Goal: Task Accomplishment & Management: Complete application form

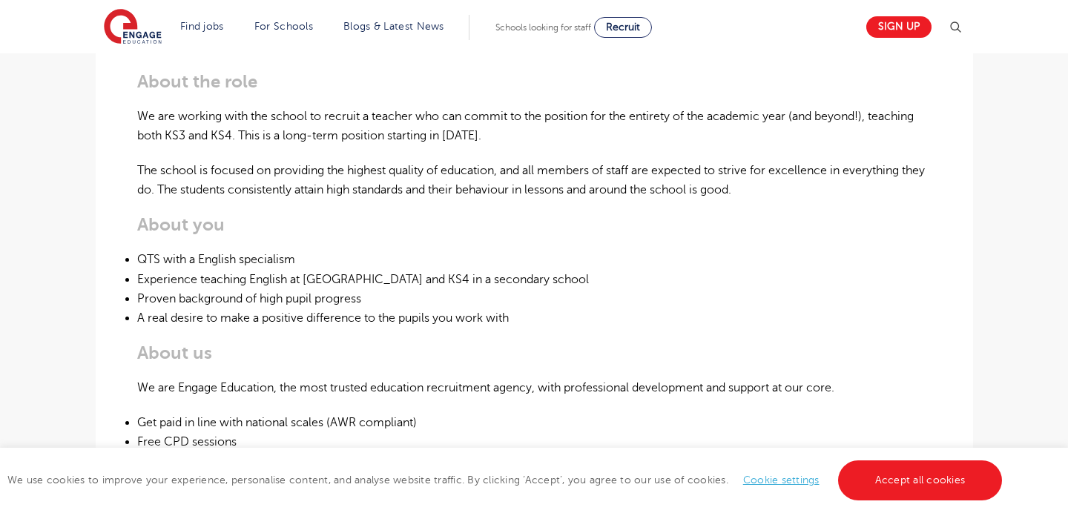
scroll to position [491, 0]
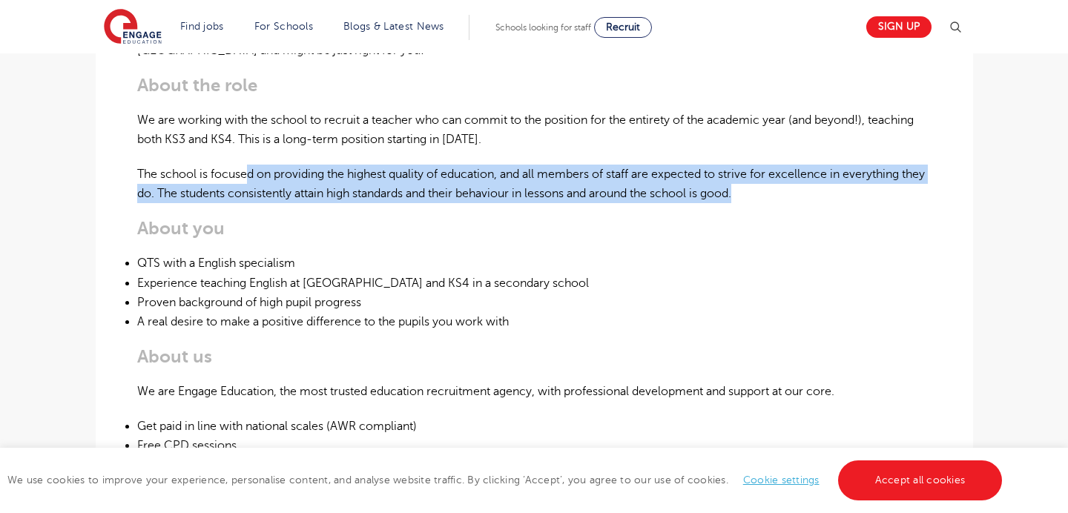
drag, startPoint x: 248, startPoint y: 174, endPoint x: 776, endPoint y: 202, distance: 528.7
click at [776, 202] on p "The school is focused on providing the highest quality of education, and all me…" at bounding box center [534, 184] width 794 height 39
copy p "d on providing the highest quality of education, and all members of staff are e…"
click at [769, 146] on p "We are working with the school to recruit a teacher who can commit to the posit…" at bounding box center [534, 129] width 794 height 39
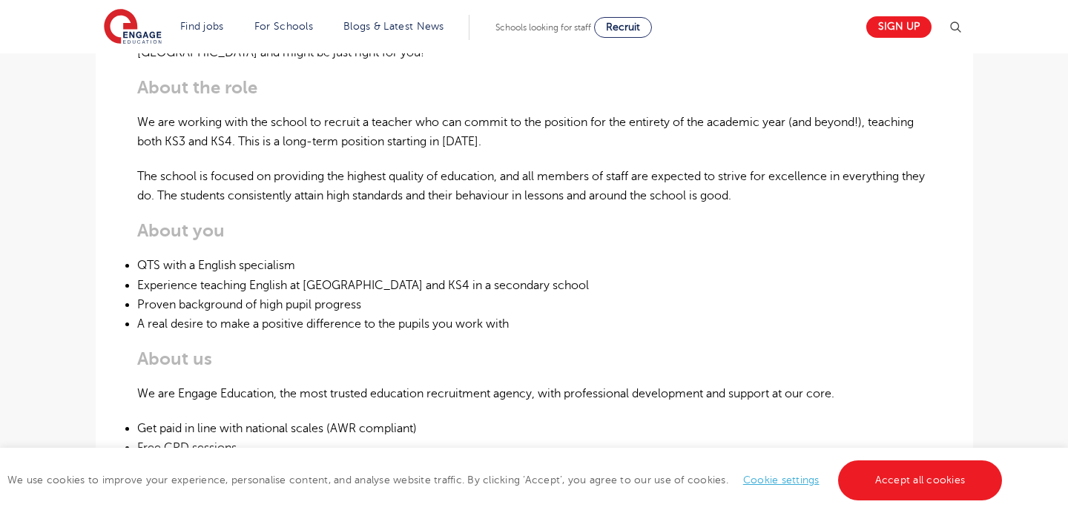
scroll to position [490, 0]
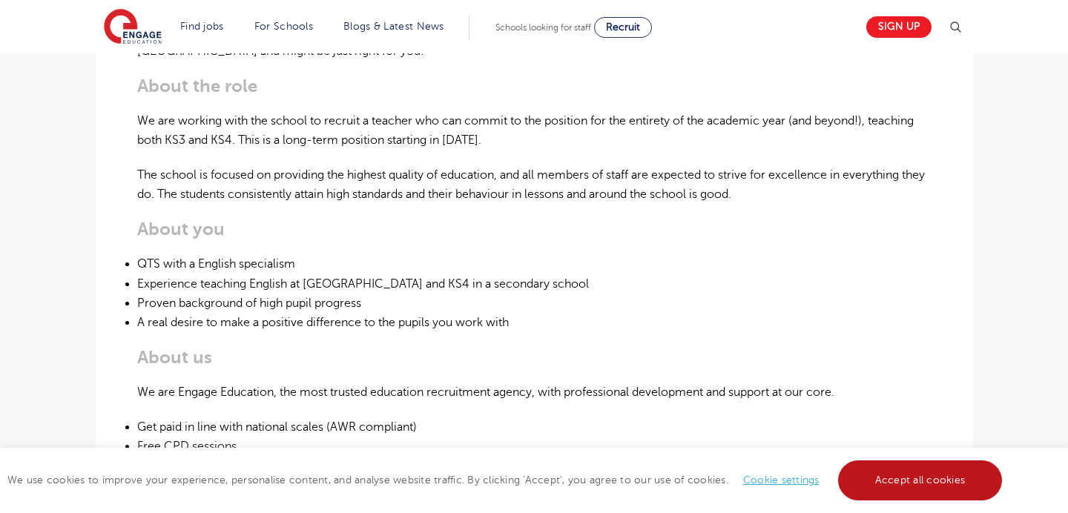
click at [922, 472] on link "Accept all cookies" at bounding box center [920, 480] width 165 height 40
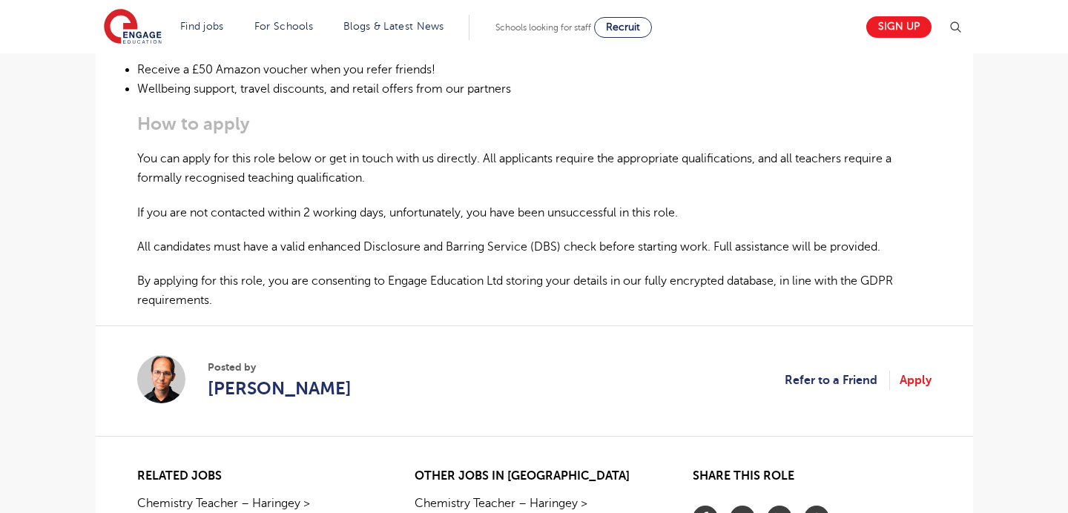
scroll to position [948, 0]
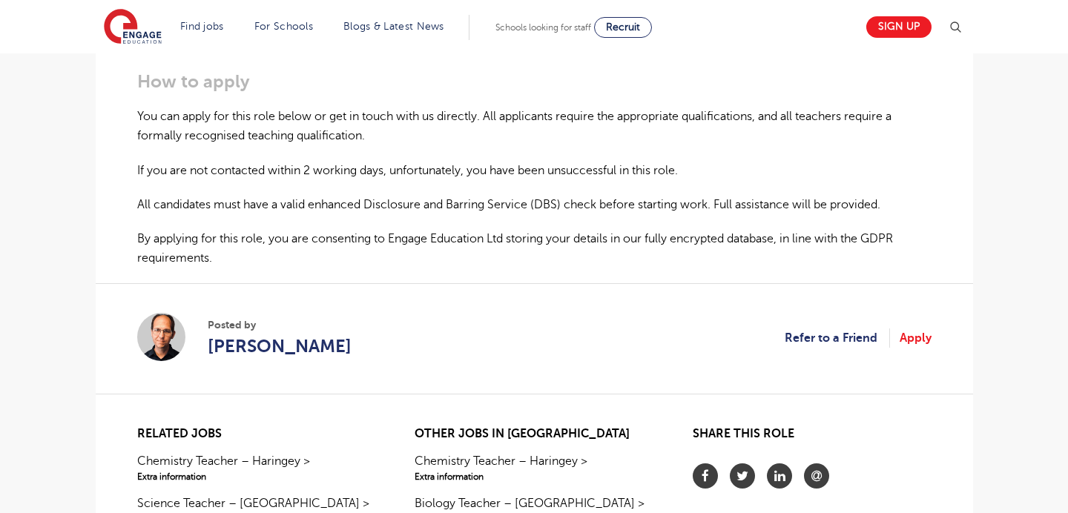
click at [922, 342] on link "Apply" at bounding box center [915, 337] width 32 height 19
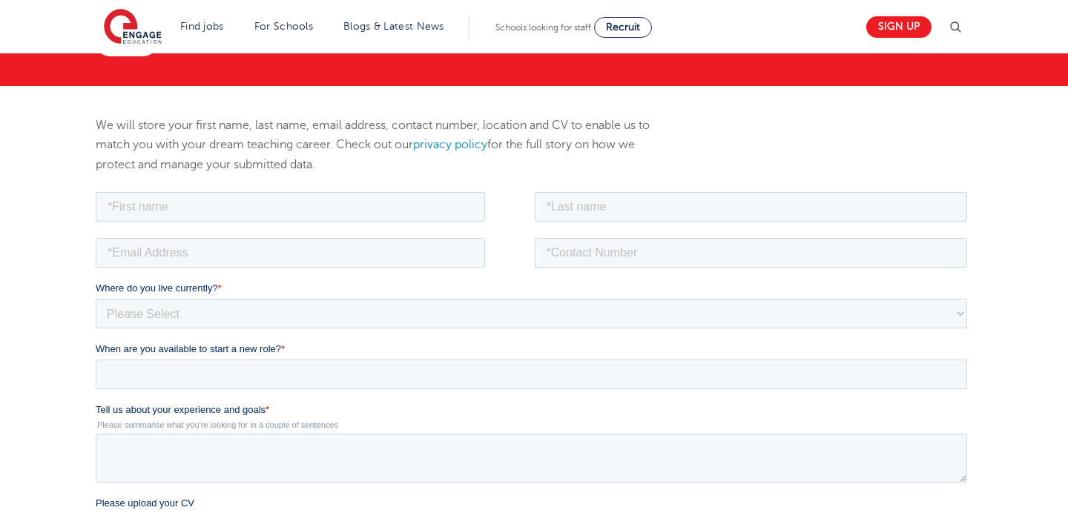
scroll to position [173, 0]
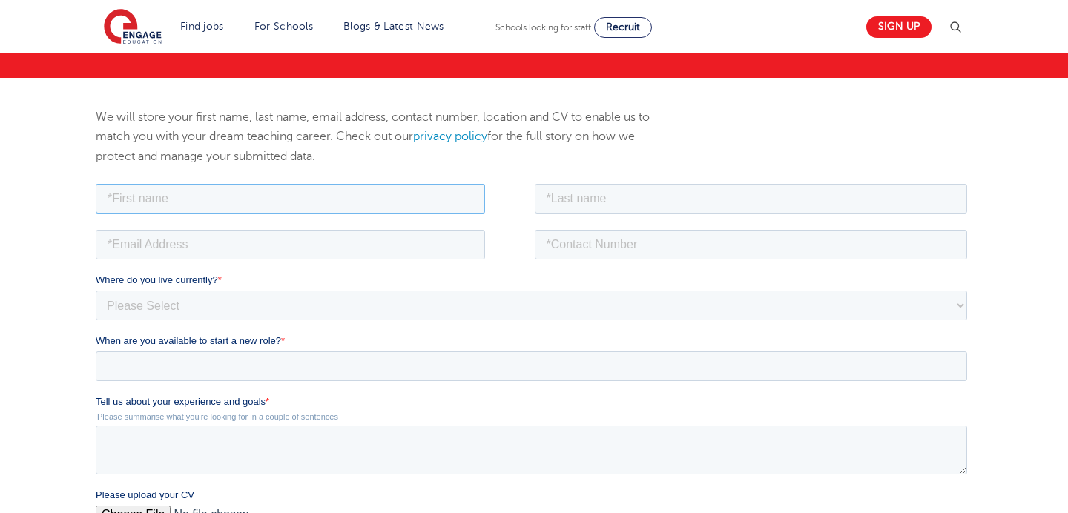
click at [303, 191] on input "text" at bounding box center [289, 198] width 389 height 30
type input "Charlotte"
type input "Willett"
type input "charlotteewillett@gmail.com"
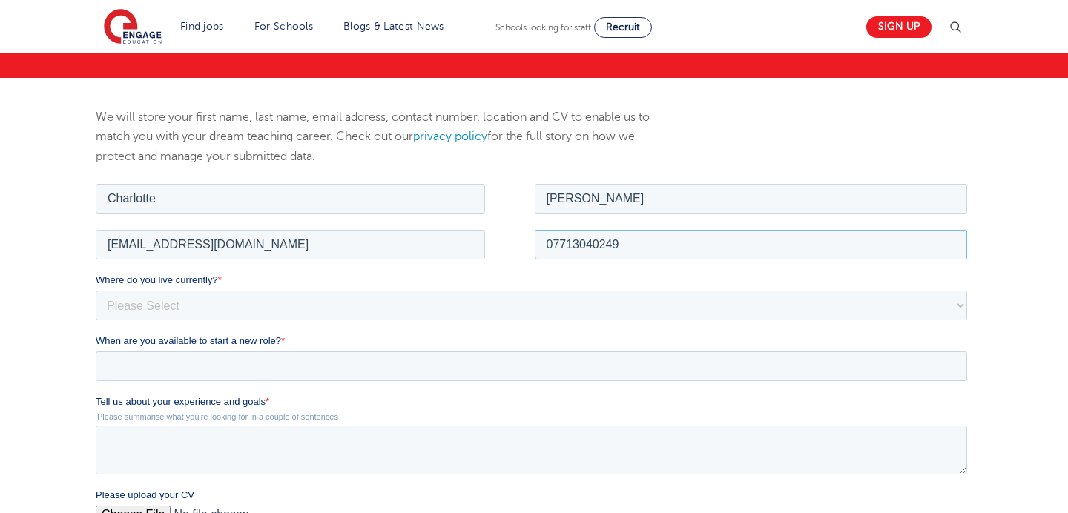
drag, startPoint x: 661, startPoint y: 237, endPoint x: 521, endPoint y: 241, distance: 140.2
click at [521, 244] on fieldset "charlotteewillett@gmail.com 07713040249" at bounding box center [533, 249] width 877 height 46
type input "07873658248"
click at [194, 288] on div "Where do you live currently? * Please Select UK Canada Ireland Australia New Ze…" at bounding box center [533, 295] width 877 height 47
click at [211, 314] on select "Please Select UK Canada Ireland Australia New Zealand Europe USA South Africa J…" at bounding box center [530, 305] width 871 height 30
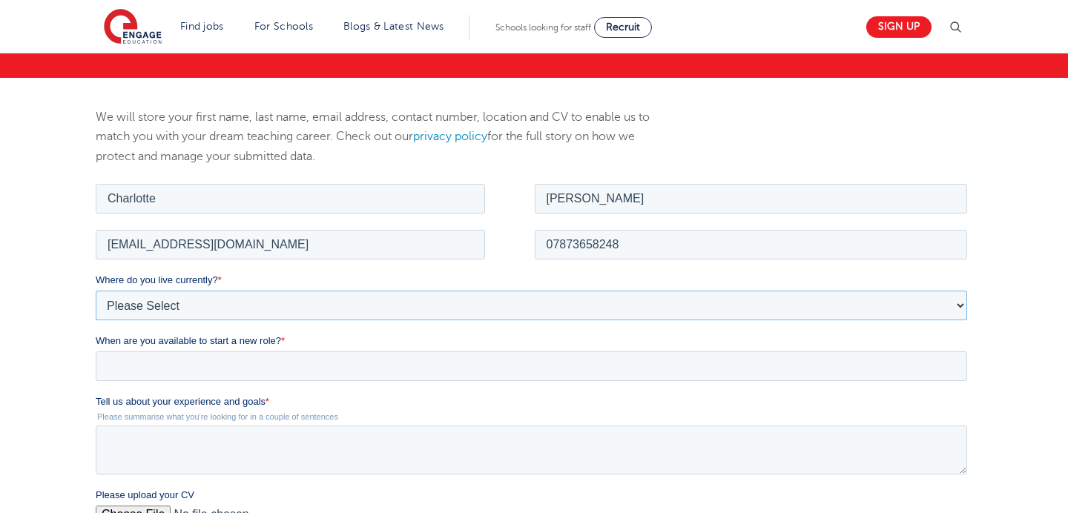
select select "UK"
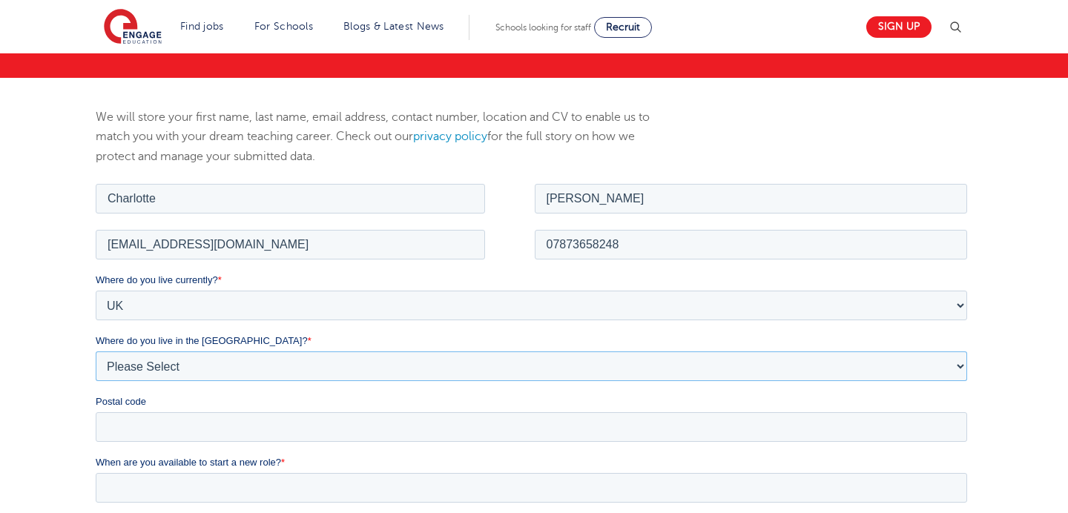
click at [223, 380] on select "Please Select Overseas Barnsley Bedfordshire Berkshire Bournemouth Bracknell Fo…" at bounding box center [530, 366] width 871 height 30
click at [197, 360] on select "Please Select Overseas Barnsley Bedfordshire Berkshire Bournemouth Bracknell Fo…" at bounding box center [530, 366] width 871 height 30
select select "London"
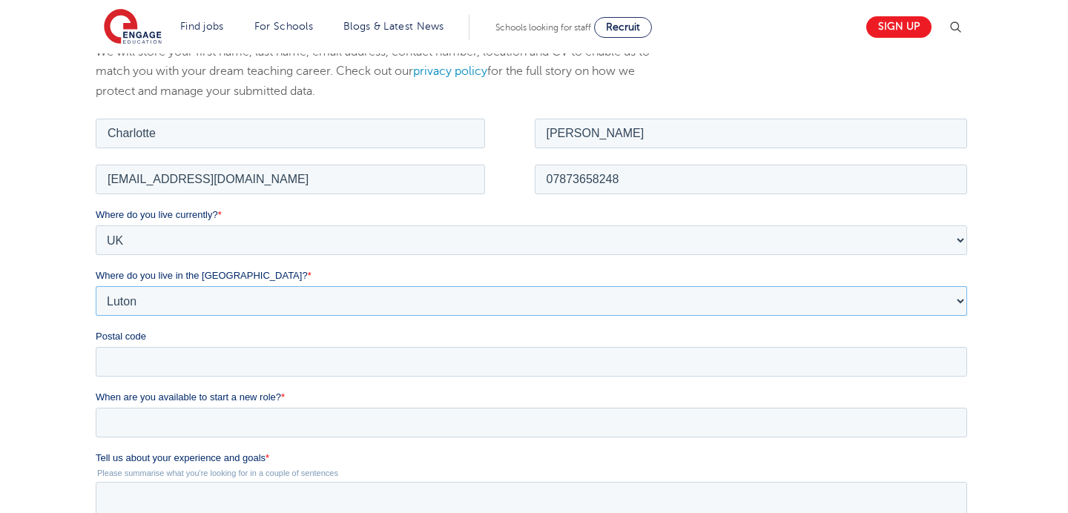
scroll to position [243, 0]
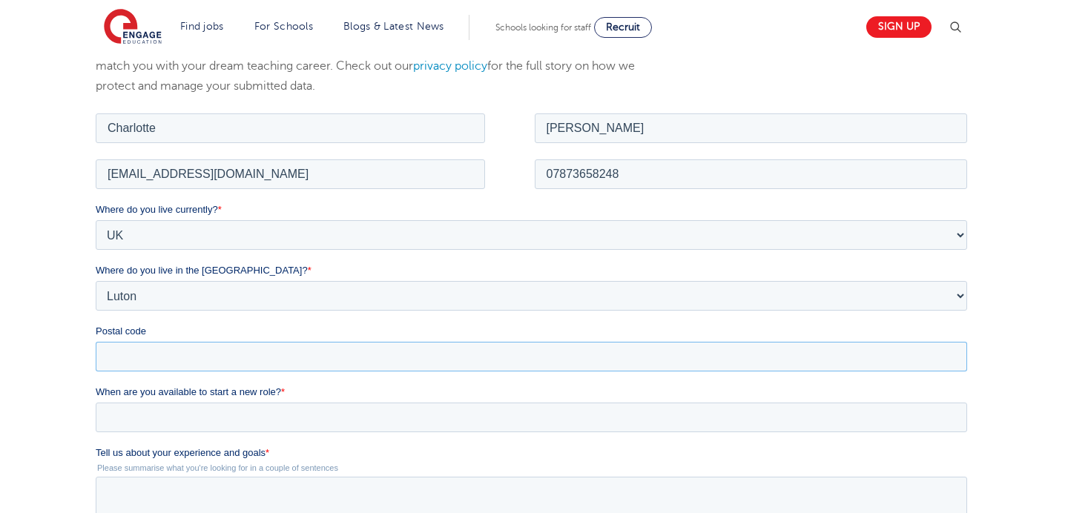
click at [259, 355] on input "Postal code" at bounding box center [530, 356] width 871 height 30
type input "sw11 2dt"
click at [240, 411] on input "When are you available to start a new role? *" at bounding box center [530, 417] width 871 height 30
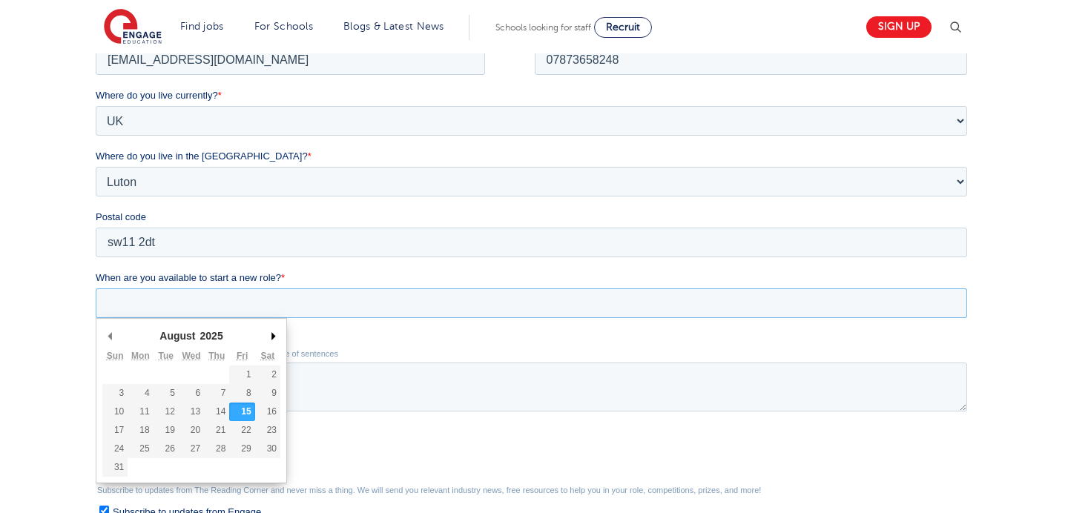
scroll to position [360, 0]
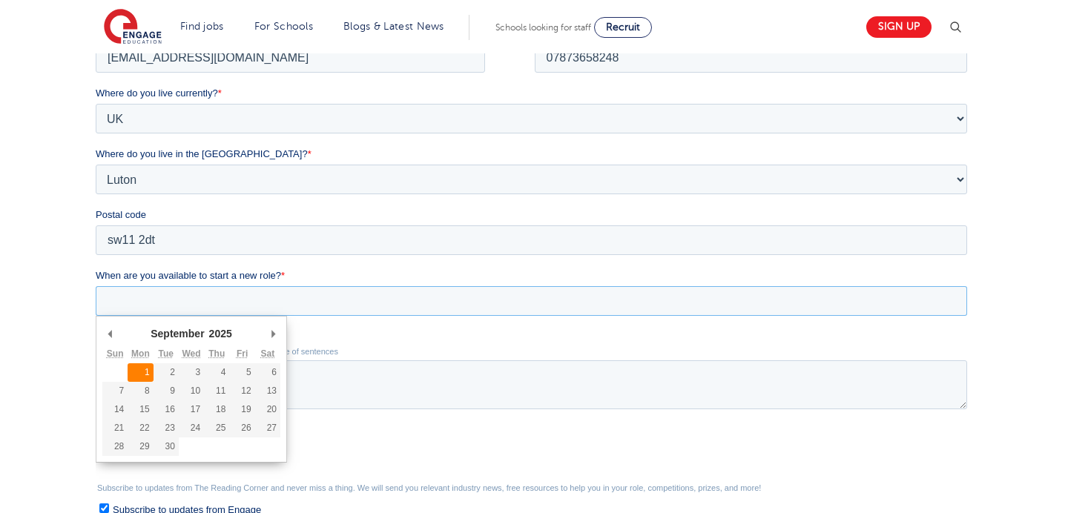
type div "2025-09-01"
type input "2025/09/01"
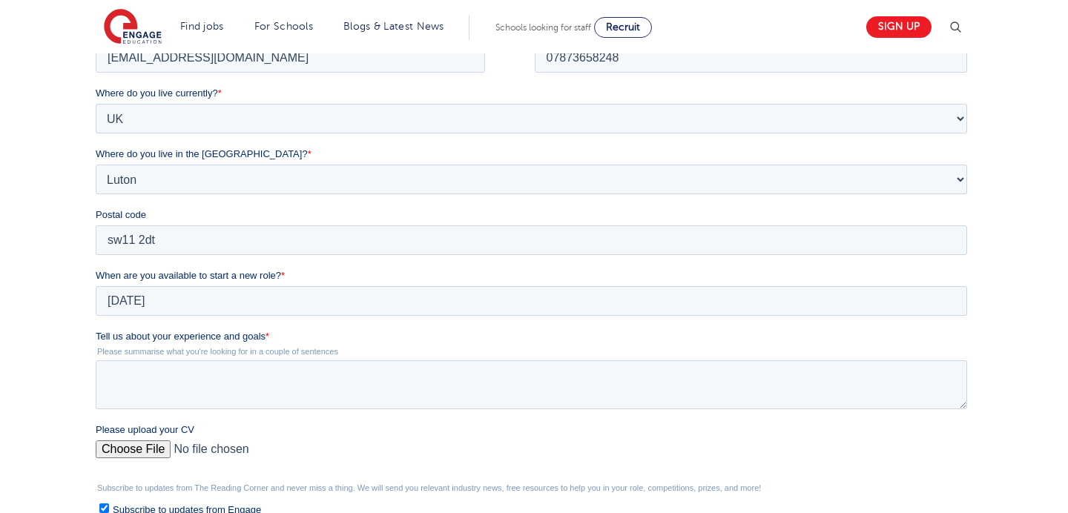
click at [71, 300] on div "We will store your first name, last name, email address, contact number, locati…" at bounding box center [534, 294] width 1068 height 807
click at [194, 384] on textarea "Tell us about your experience and goals *" at bounding box center [530, 384] width 871 height 49
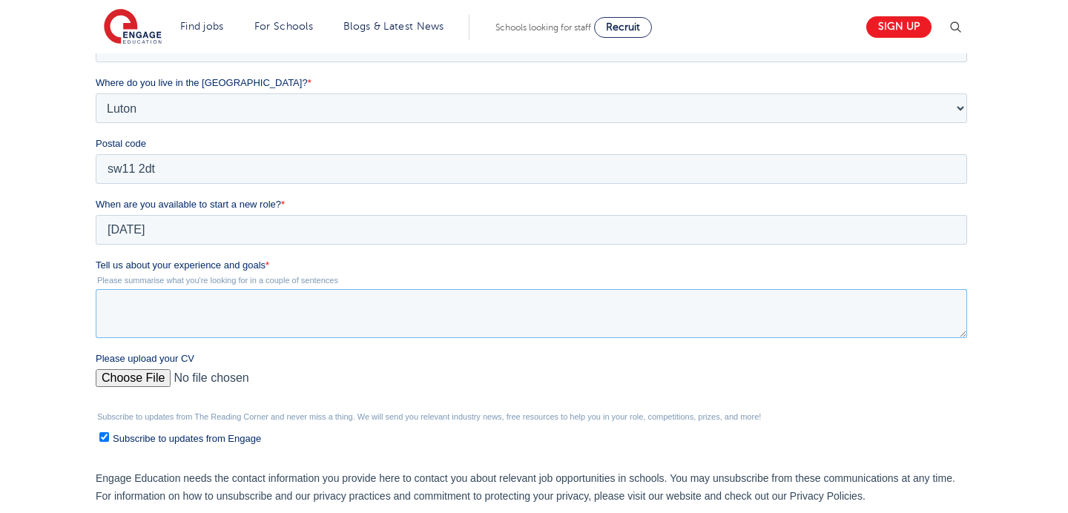
scroll to position [442, 0]
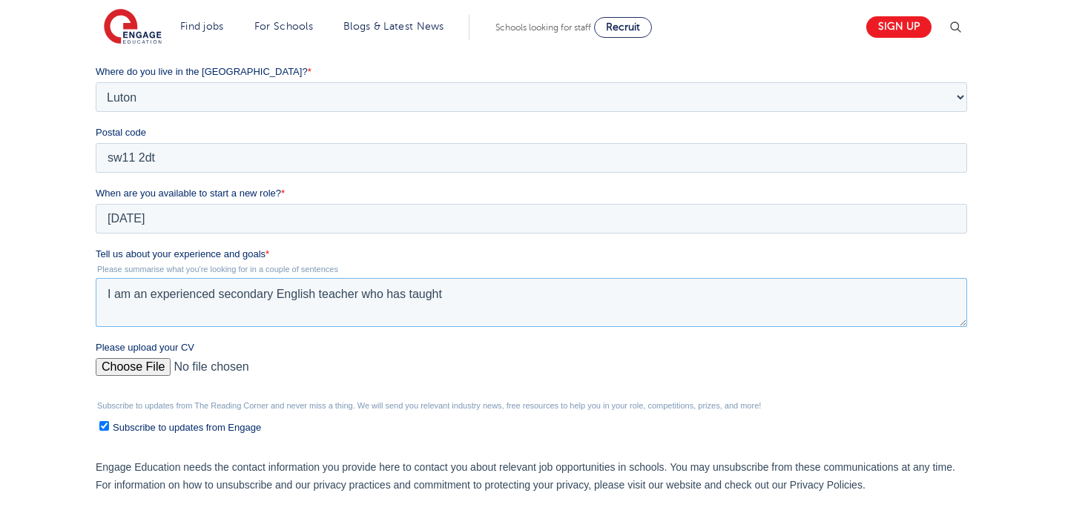
drag, startPoint x: 480, startPoint y: 308, endPoint x: 43, endPoint y: 289, distance: 437.9
click html "Job Position Job Sector Job ID Job Number Job Owner Charlotte Willett charlotte…"
paste textarea "Dedicated and driven English language, literature and reading teacher with UK s…"
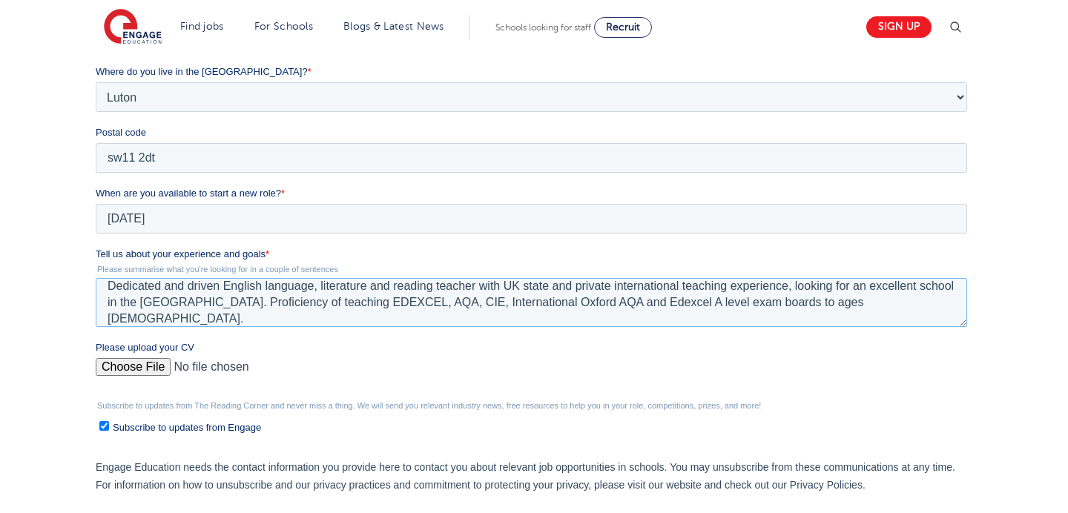
scroll to position [0, 0]
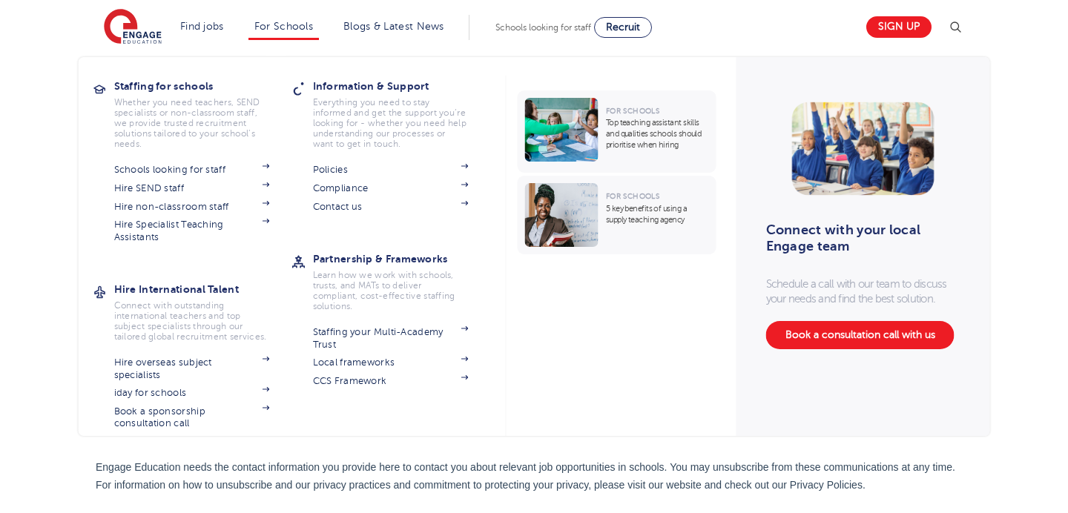
type textarea "Dedicated and driven English language, literature and reading teacher with UK s…"
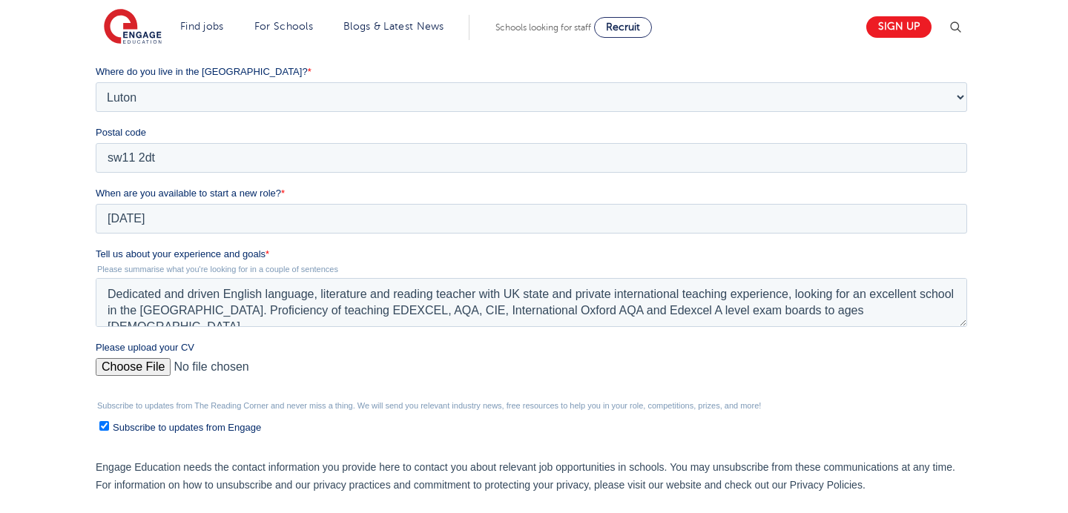
click at [147, 371] on input "Please upload your CV" at bounding box center [530, 373] width 871 height 30
type input "C:\fakepath\Charlotte Willett - Teacher of English CV (3).pdf"
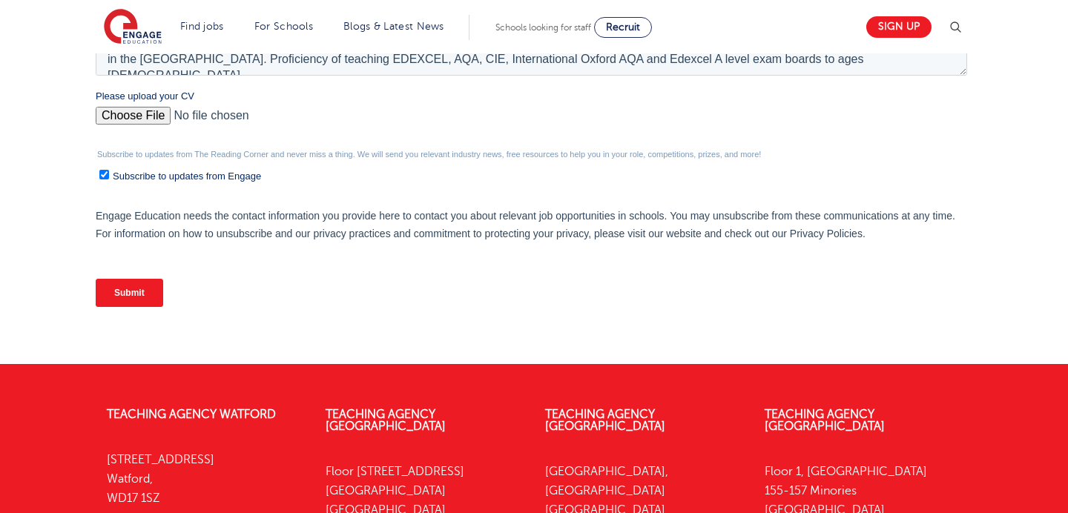
scroll to position [770, 0]
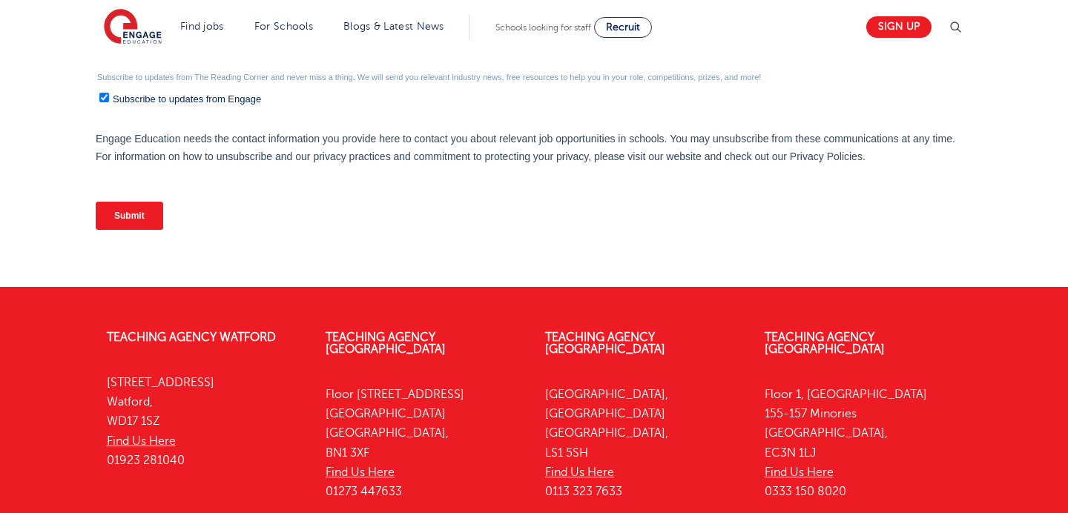
click at [141, 211] on input "Submit" at bounding box center [128, 216] width 67 height 28
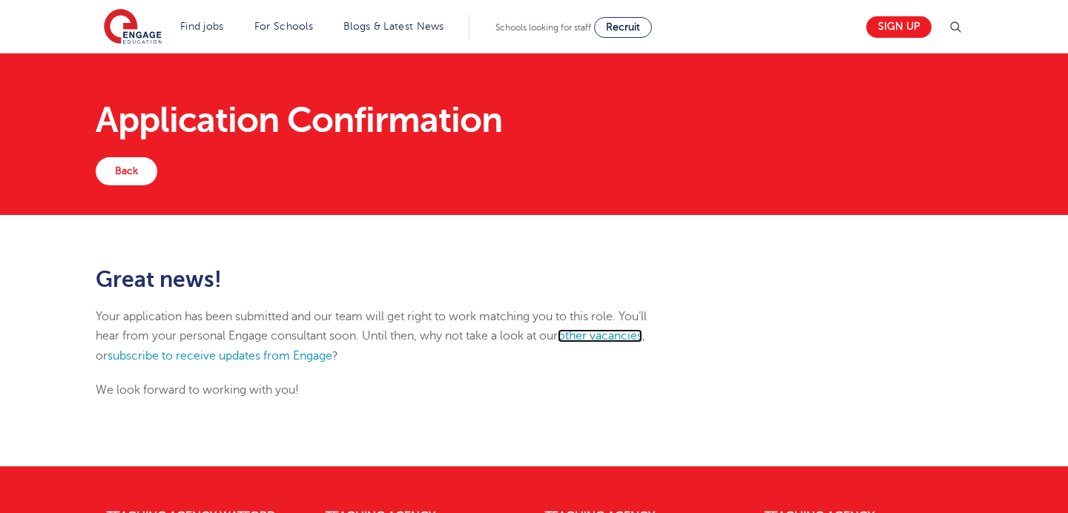
click at [627, 337] on link "other vacancies" at bounding box center [600, 335] width 85 height 13
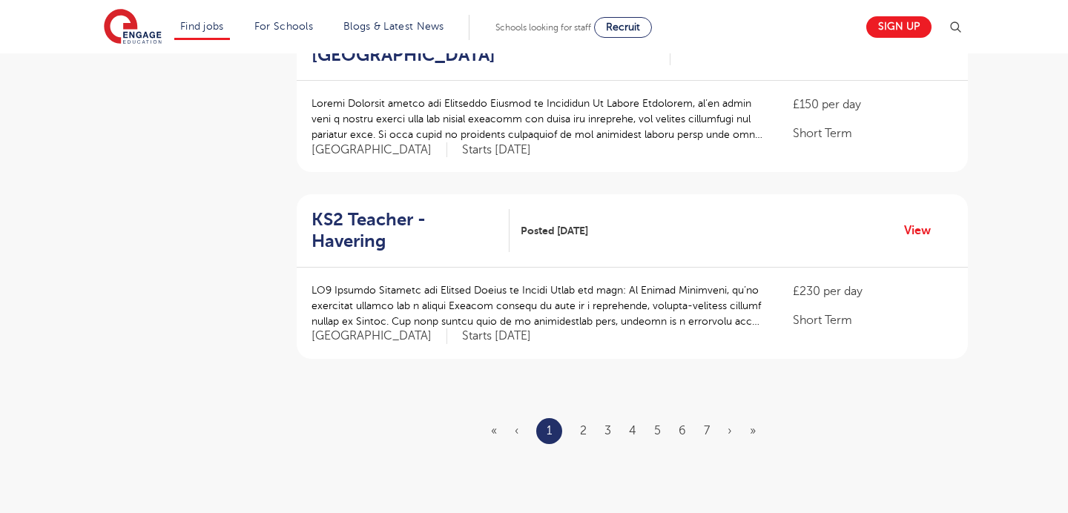
scroll to position [1693, 0]
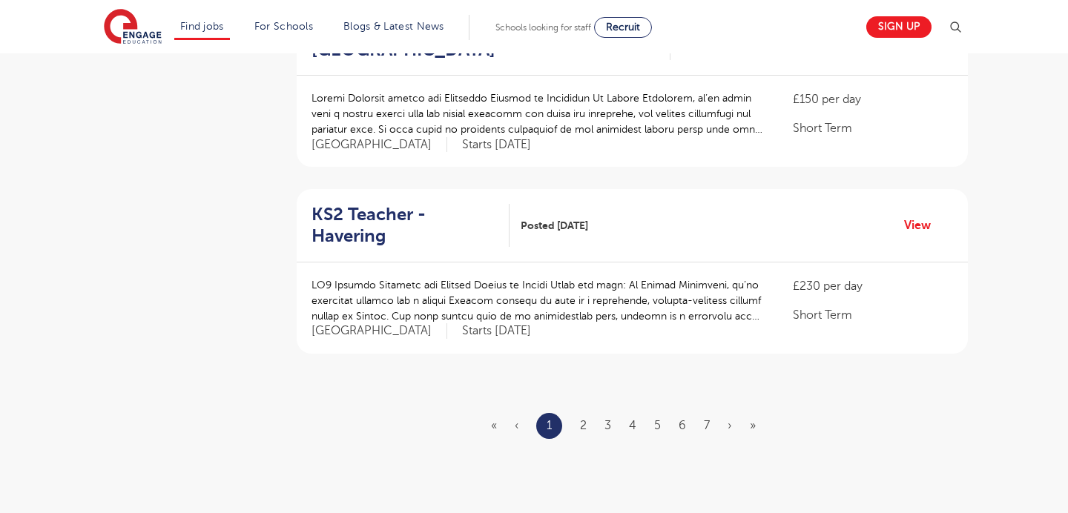
click at [578, 413] on ul "« ‹ 1 2 3 4 5 6 7 › »" at bounding box center [632, 426] width 283 height 26
click at [582, 419] on link "2" at bounding box center [583, 425] width 7 height 13
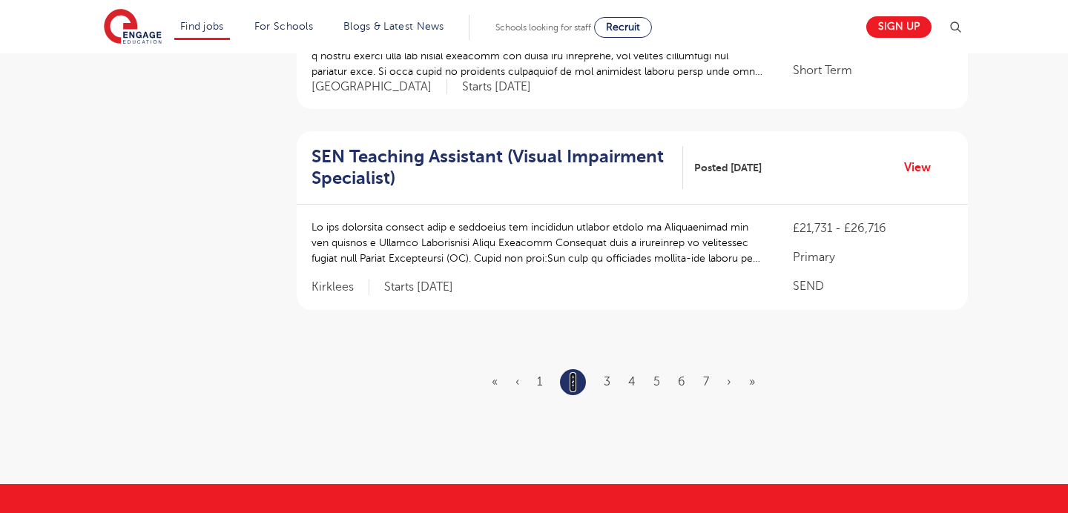
scroll to position [1752, 0]
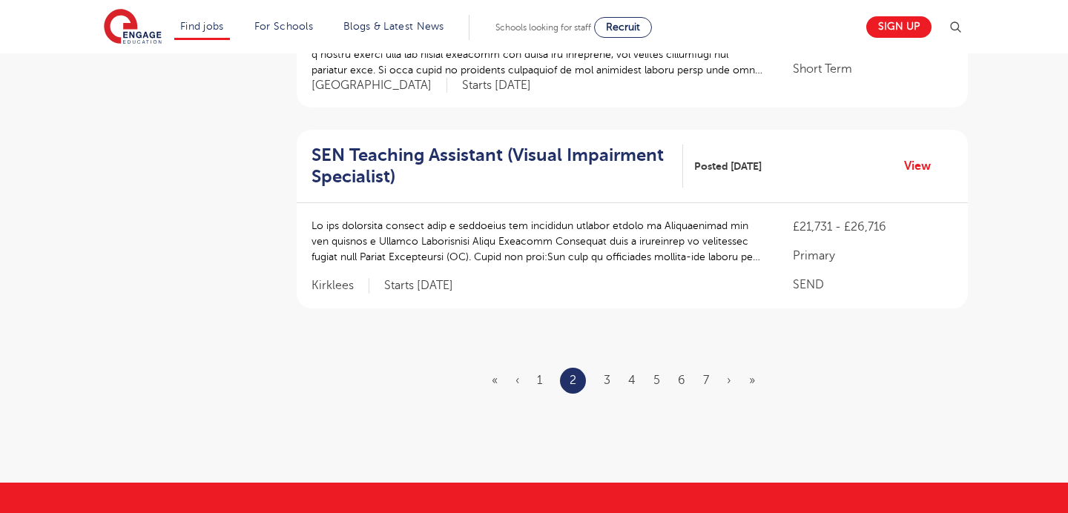
click at [618, 368] on ul "« ‹ 1 2 3 4 5 6 7 › »" at bounding box center [632, 381] width 281 height 26
click at [614, 368] on ul "« ‹ 1 2 3 4 5 6 7 › »" at bounding box center [632, 381] width 281 height 26
click at [608, 374] on link "3" at bounding box center [607, 380] width 7 height 13
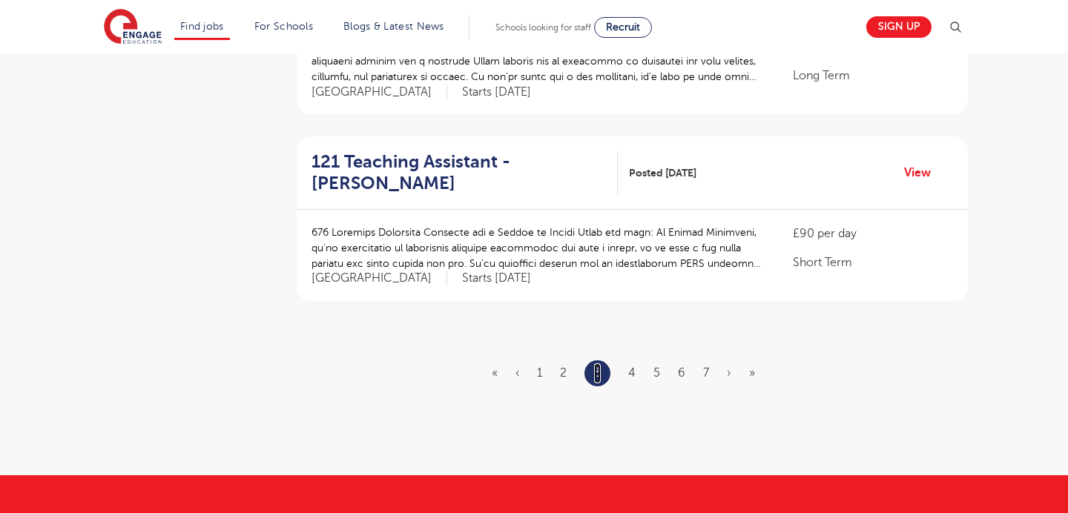
scroll to position [1848, 0]
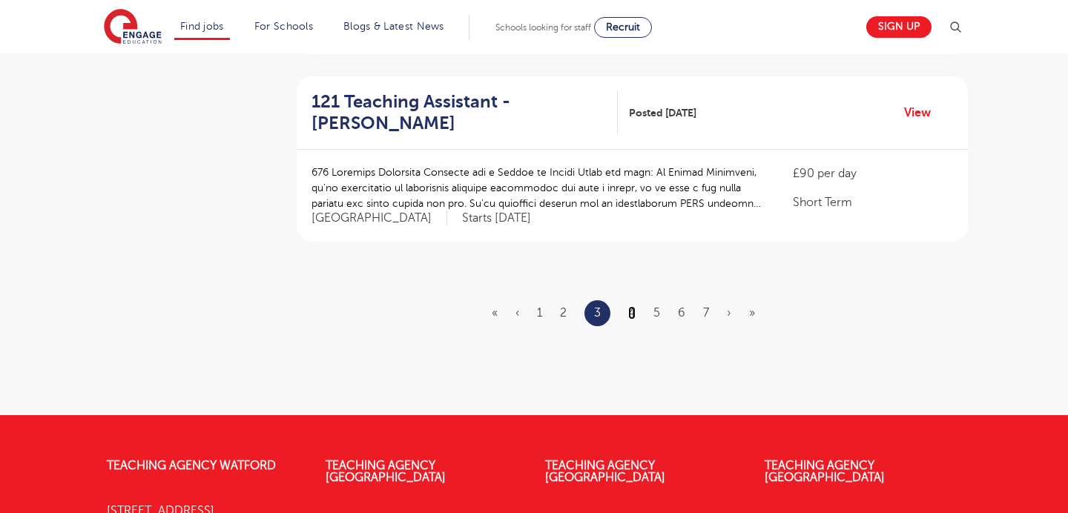
click at [630, 306] on link "4" at bounding box center [631, 312] width 7 height 13
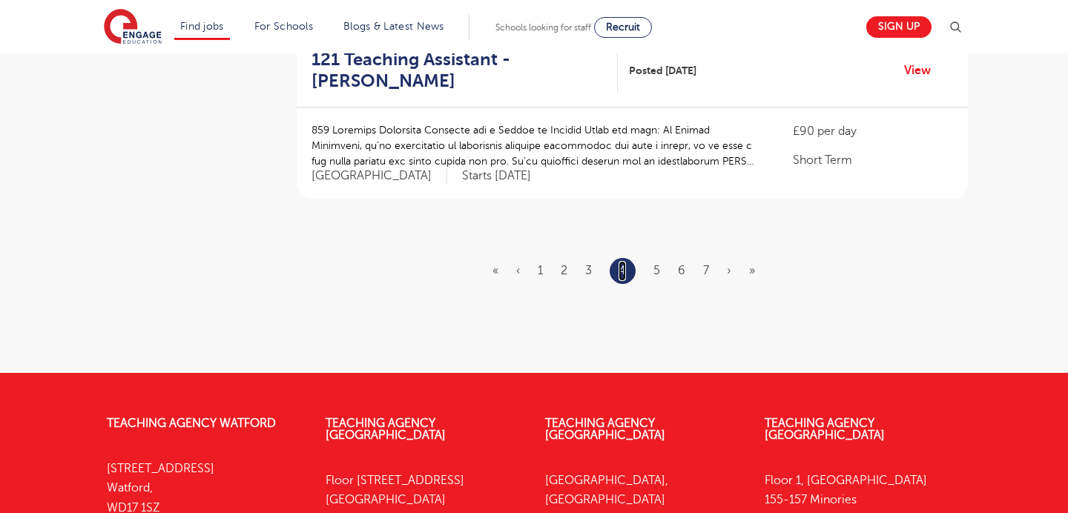
scroll to position [0, 0]
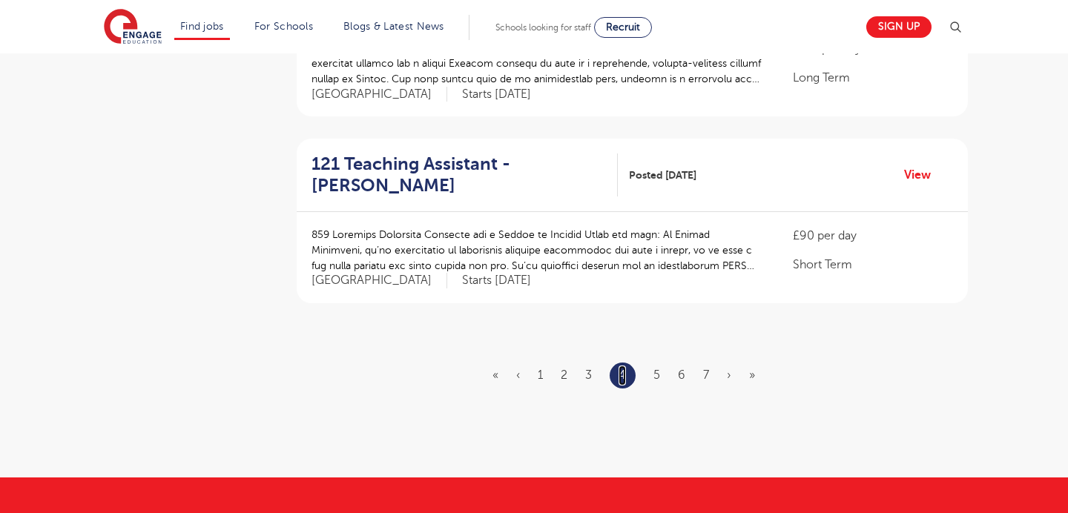
scroll to position [1784, 0]
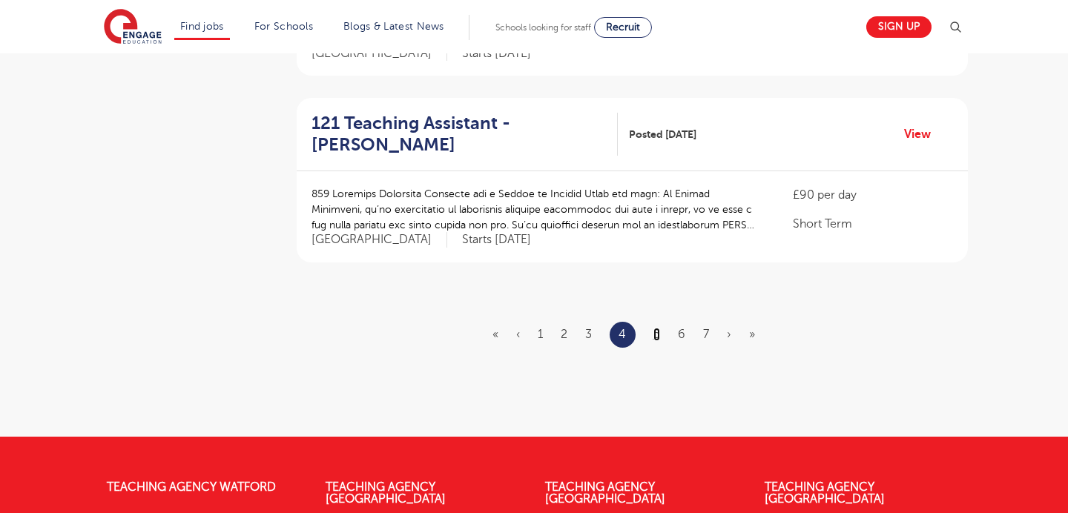
click at [658, 328] on link "5" at bounding box center [656, 334] width 7 height 13
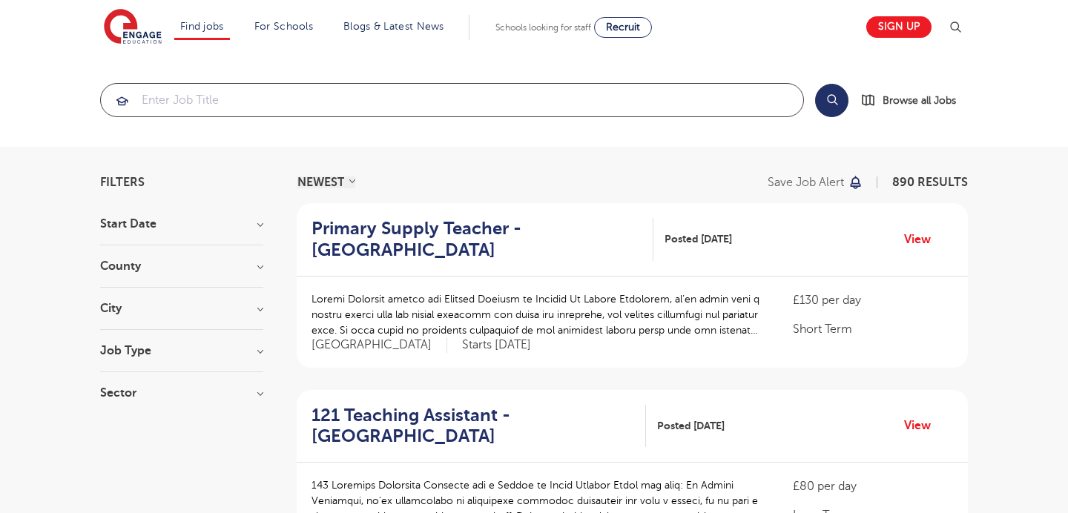
click at [417, 105] on input "search" at bounding box center [452, 100] width 702 height 33
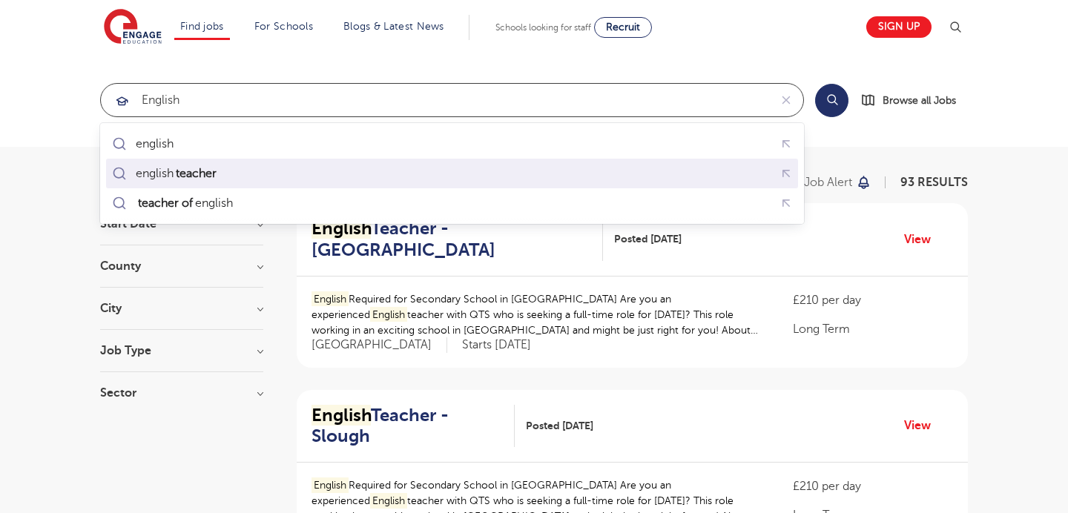
click at [225, 168] on div "english teacher" at bounding box center [180, 173] width 89 height 15
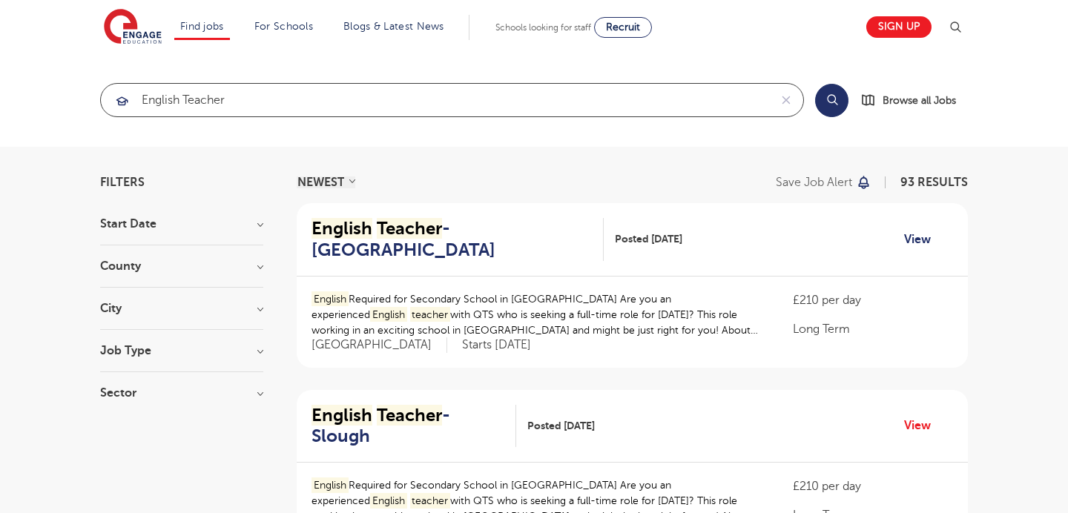
type input "english teacher"
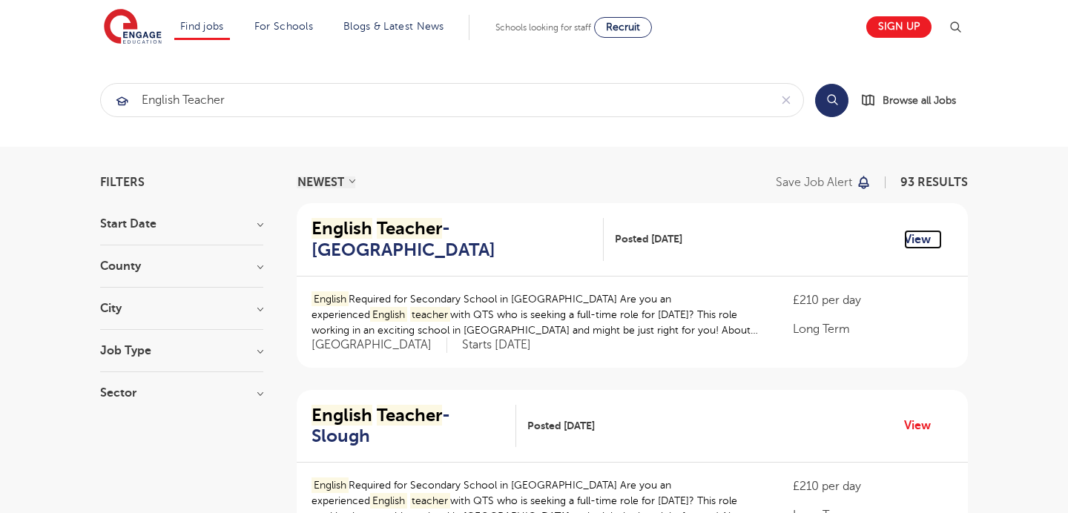
click at [925, 236] on link "View" at bounding box center [923, 239] width 38 height 19
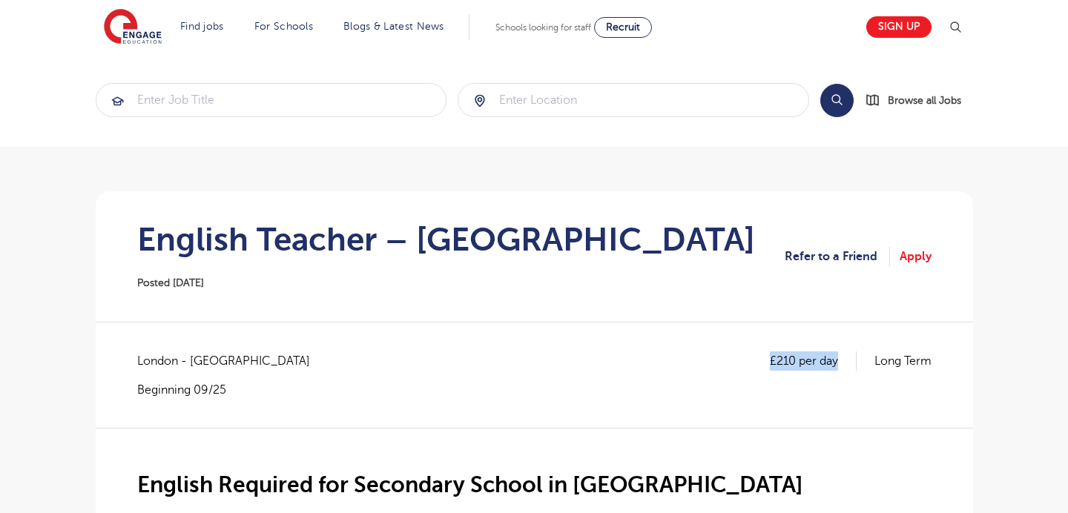
drag, startPoint x: 743, startPoint y: 363, endPoint x: 841, endPoint y: 363, distance: 97.9
click at [841, 363] on div "£210 per day Long Term [GEOGRAPHIC_DATA] - [GEOGRAPHIC_DATA] Beginning 09/25" at bounding box center [534, 374] width 794 height 46
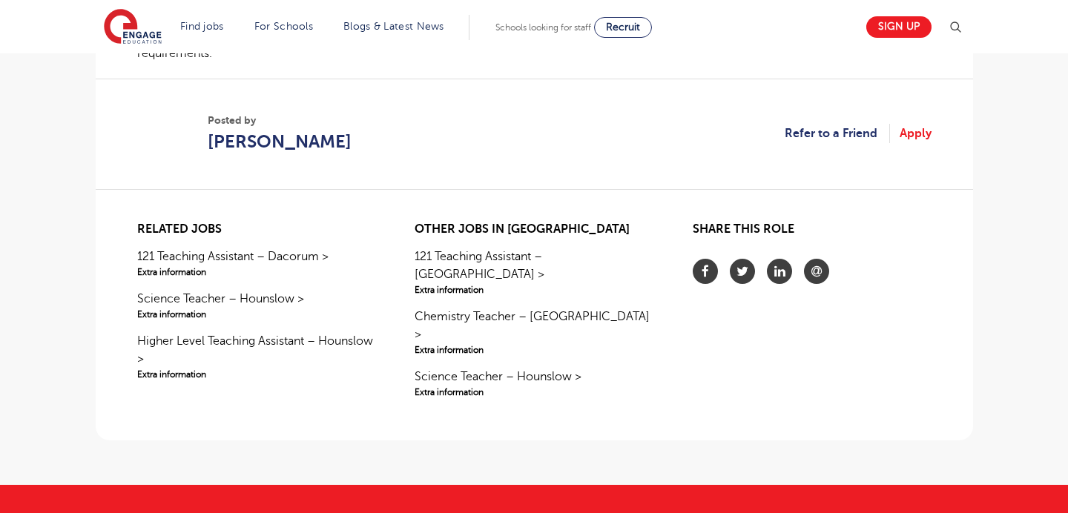
scroll to position [1149, 0]
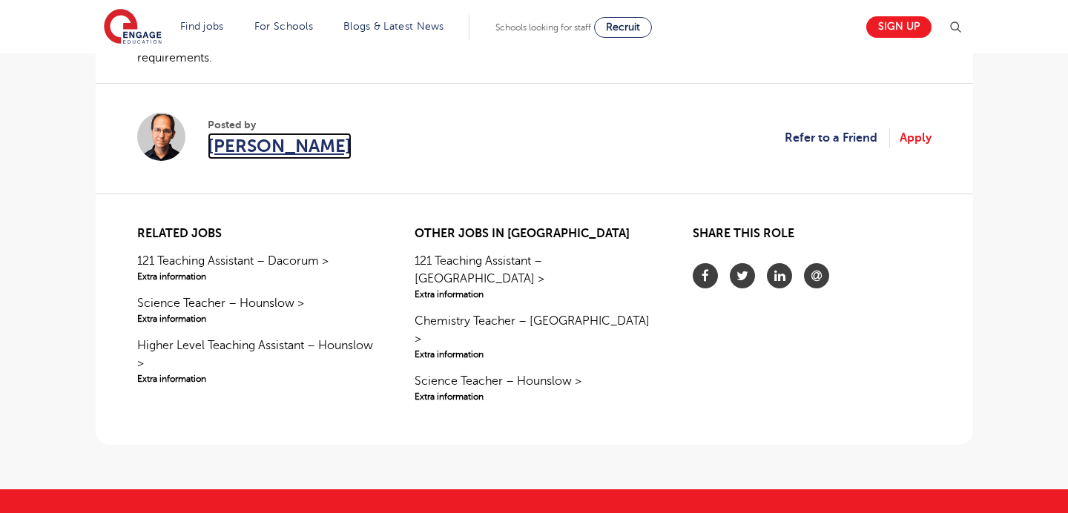
click at [283, 153] on span "[PERSON_NAME]" at bounding box center [280, 146] width 144 height 27
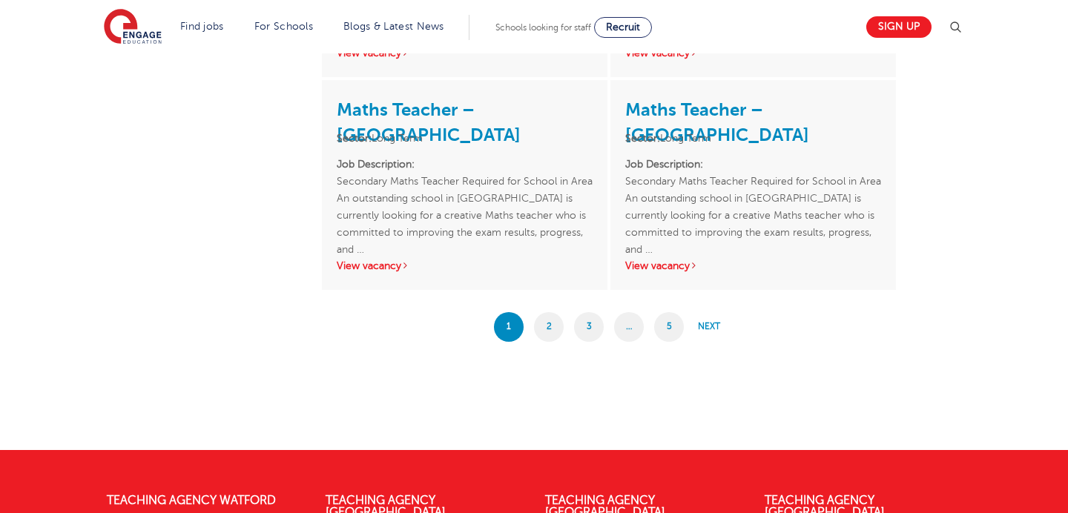
scroll to position [2500, 0]
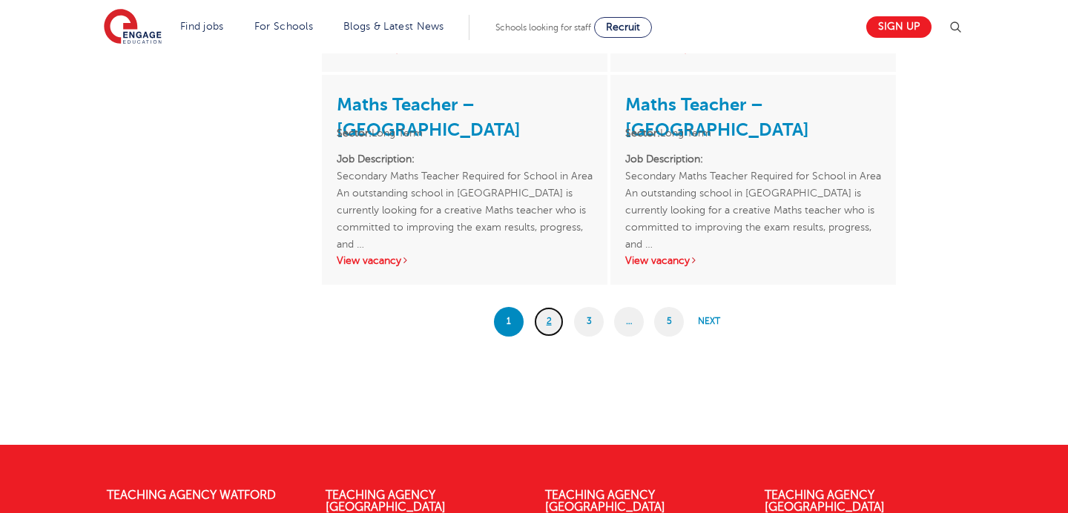
click at [547, 320] on link "2" at bounding box center [549, 322] width 30 height 30
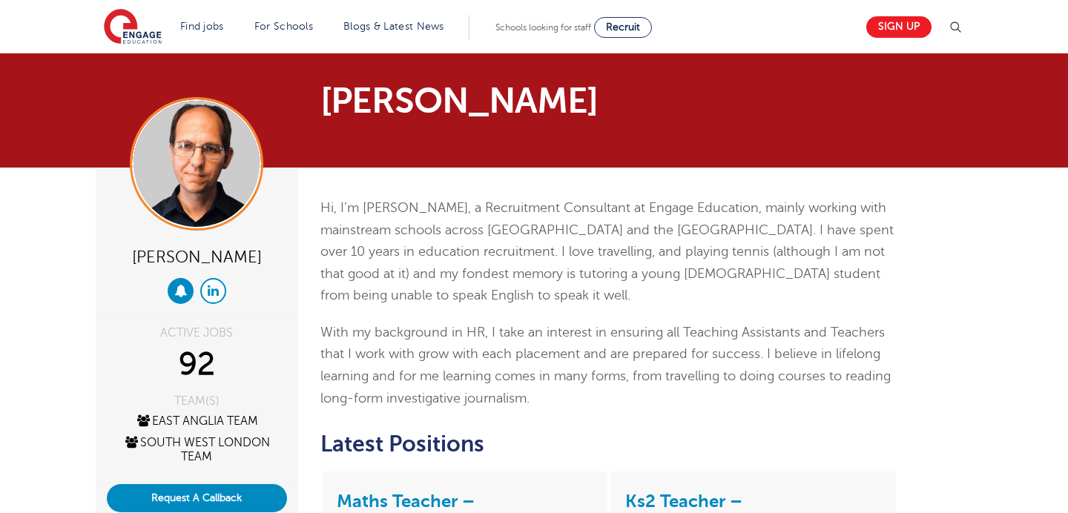
click at [207, 297] on link at bounding box center [213, 291] width 26 height 26
